Goal: Task Accomplishment & Management: Use online tool/utility

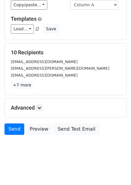
scroll to position [48, 0]
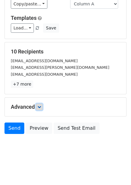
click at [43, 109] on link at bounding box center [39, 107] width 7 height 7
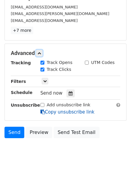
scroll to position [104, 0]
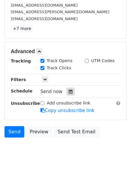
click at [69, 95] on div at bounding box center [71, 92] width 8 height 8
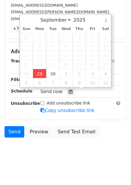
type input "2025-09-29 13:16"
type input "01"
type input "16"
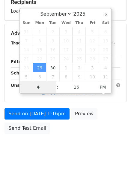
scroll to position [98, 0]
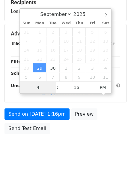
type input "4"
type input "2025-09-29 16:16"
type input "04"
click at [84, 146] on body "New Campaign Daily emails left: 50 Google Sheet: Untitled spreadsheet Variables…" at bounding box center [65, 34] width 131 height 255
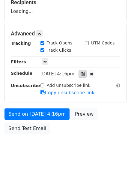
click at [90, 54] on div "Track Clicks" at bounding box center [80, 50] width 89 height 7
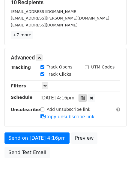
click at [85, 98] on icon at bounding box center [83, 98] width 4 height 4
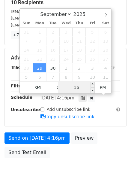
click at [84, 88] on input "16" at bounding box center [76, 87] width 37 height 12
type input "0"
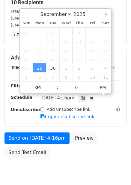
type input "2025-09-29 16:00"
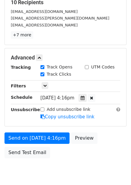
click at [98, 145] on div "Send on Sep 29 at 4:16pm Preview Send Test Email" at bounding box center [65, 147] width 131 height 29
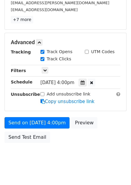
scroll to position [122, 0]
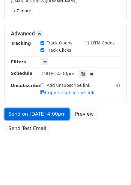
click at [49, 110] on link "Send on Sep 29 at 4:00pm" at bounding box center [37, 114] width 65 height 11
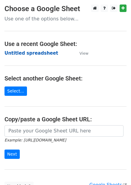
click at [28, 55] on strong "Untitled spreadsheet" at bounding box center [32, 53] width 54 height 5
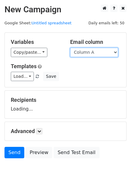
click at [100, 53] on select "Column A Column B Column C Column D Column E Column F" at bounding box center [94, 52] width 48 height 9
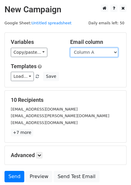
click at [94, 54] on select "Column A Column B Column C Column D Column E Column F" at bounding box center [94, 52] width 48 height 9
select select "Column B"
click at [70, 48] on select "Column A Column B Column C Column D Column E Column F" at bounding box center [94, 52] width 48 height 9
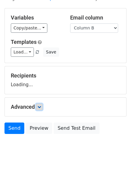
click at [41, 105] on icon at bounding box center [40, 107] width 4 height 4
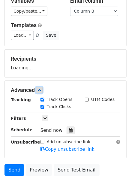
scroll to position [46, 0]
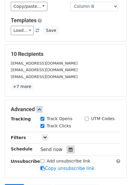
click at [67, 147] on div at bounding box center [71, 150] width 8 height 8
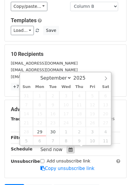
scroll to position [107, 0]
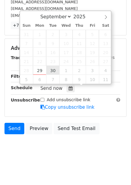
type input "2025-09-30 12:00"
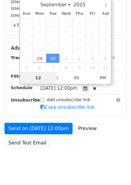
type input "5"
type input "2025-09-30 17:00"
click at [91, 151] on div "Send on Sep 30 at 12:00pm Preview Send Test Email" at bounding box center [65, 137] width 131 height 29
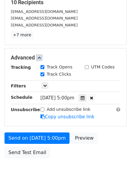
scroll to position [107, 0]
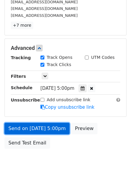
click at [57, 128] on link "Send on Sep 30 at 5:00pm" at bounding box center [37, 128] width 65 height 11
